Goal: Check status: Check status

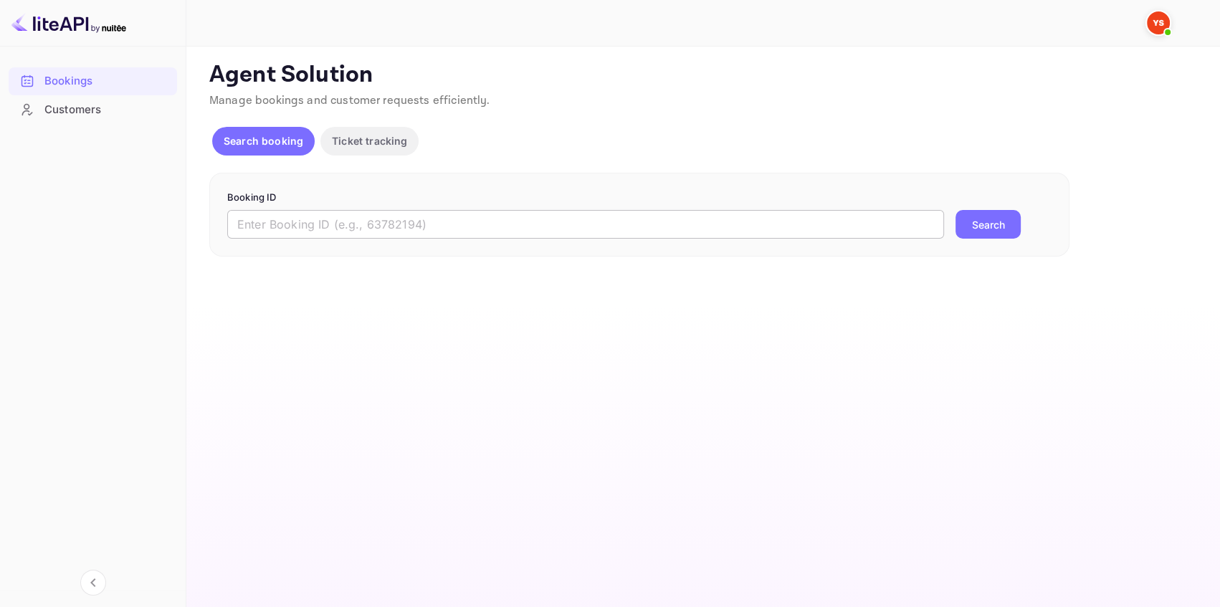
click at [475, 223] on input "text" at bounding box center [585, 224] width 717 height 29
paste input "9248176"
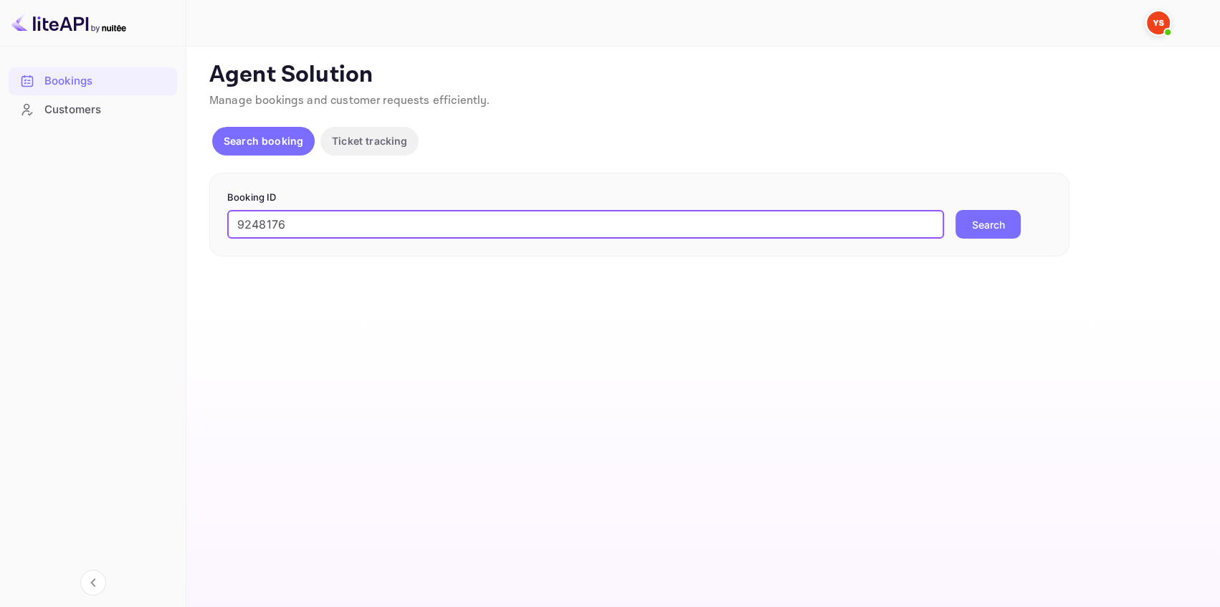
type input "9248176"
drag, startPoint x: 996, startPoint y: 222, endPoint x: 795, endPoint y: 225, distance: 201.4
click at [995, 222] on button "Search" at bounding box center [987, 224] width 65 height 29
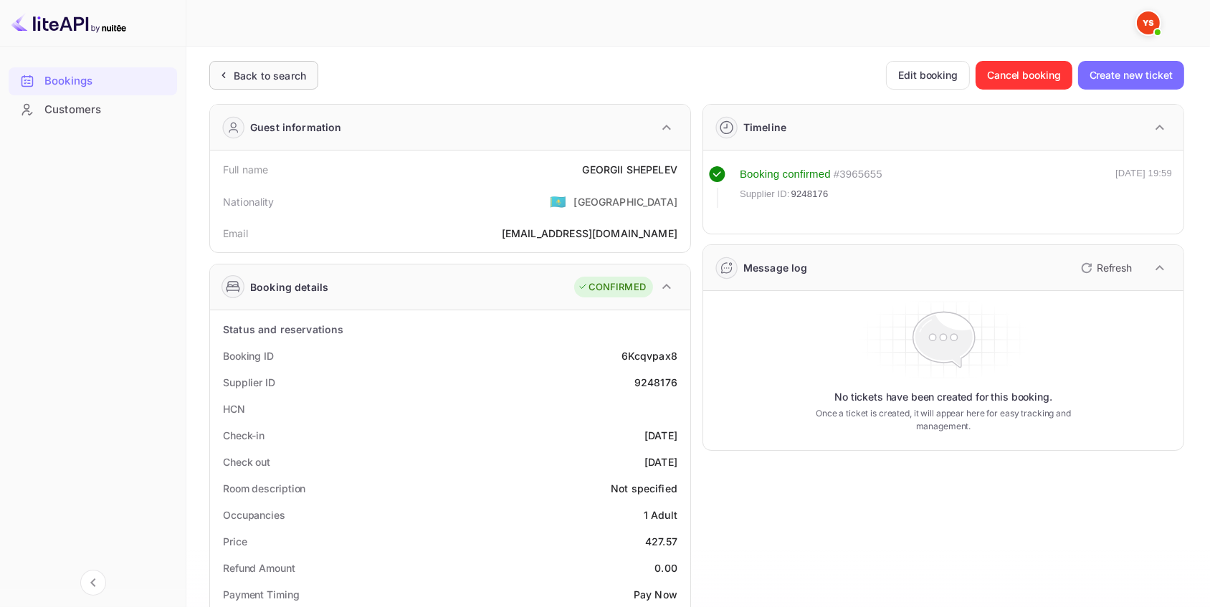
click at [302, 78] on div "Back to search" at bounding box center [270, 75] width 72 height 15
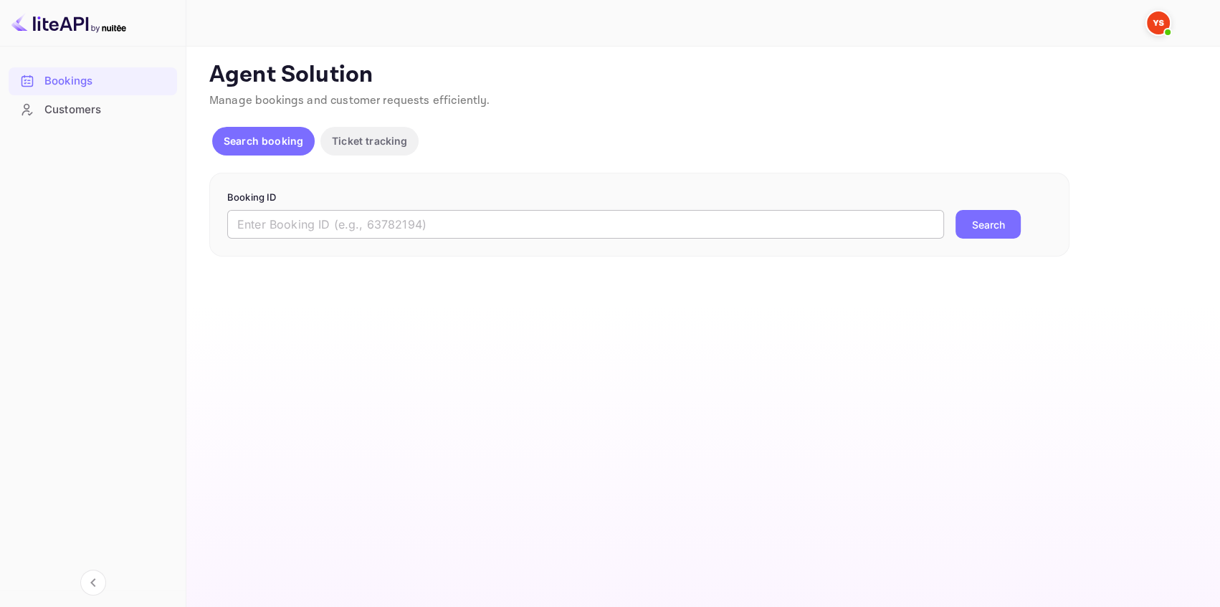
click at [444, 211] on input "text" at bounding box center [585, 224] width 717 height 29
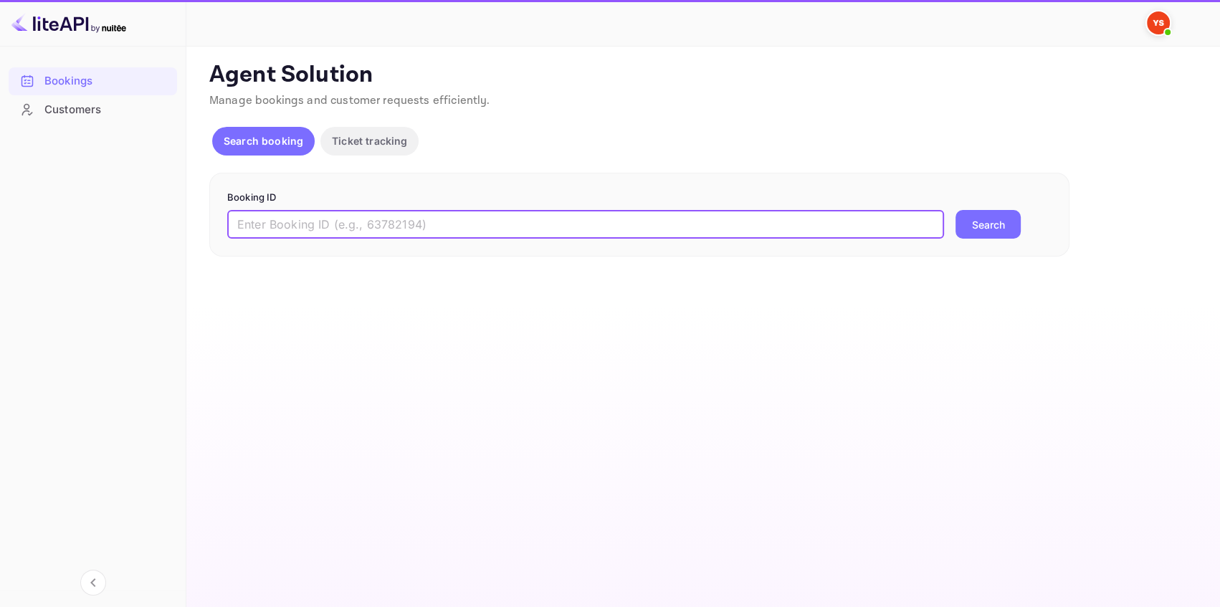
paste input "9209848"
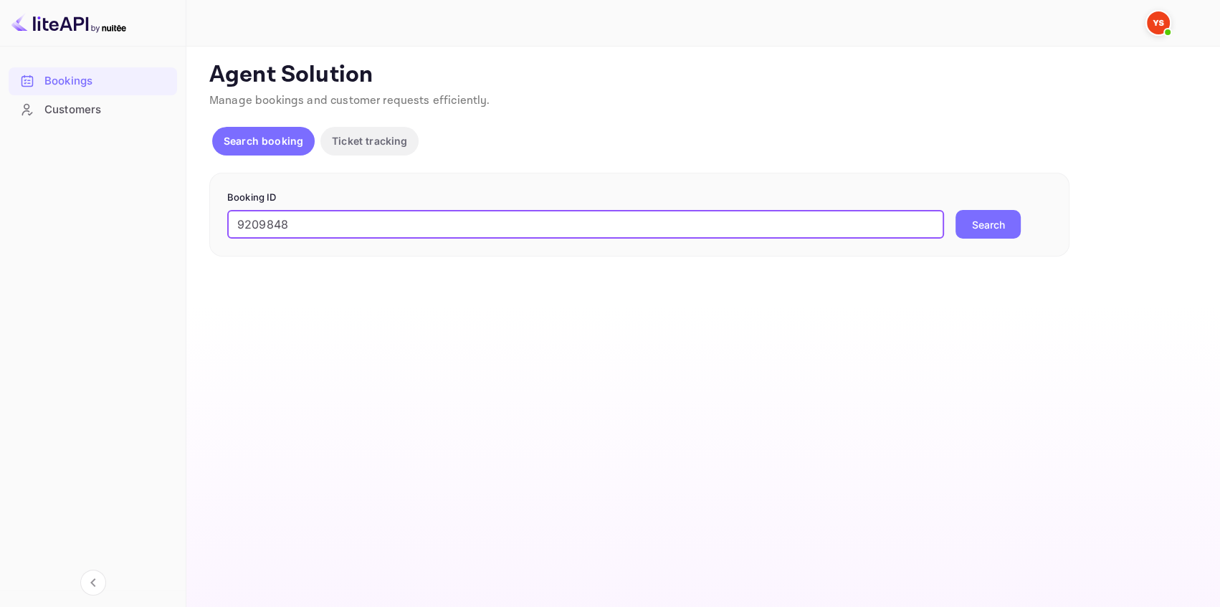
type input "9209848"
click at [990, 224] on button "Search" at bounding box center [987, 224] width 65 height 29
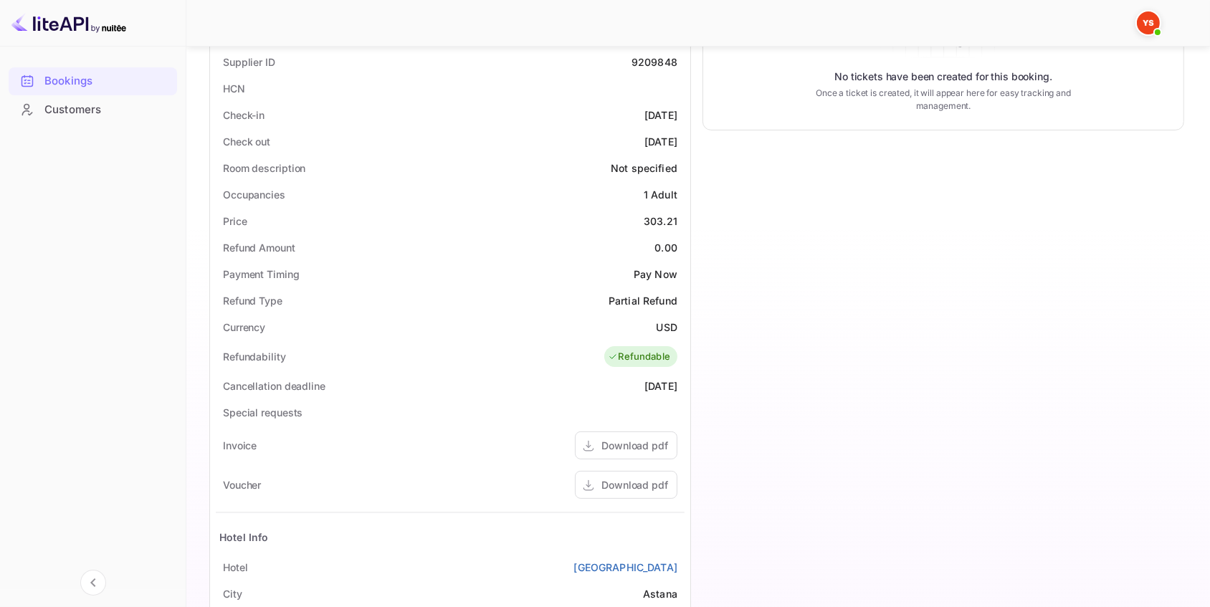
scroll to position [325, 0]
